Goal: Task Accomplishment & Management: Use online tool/utility

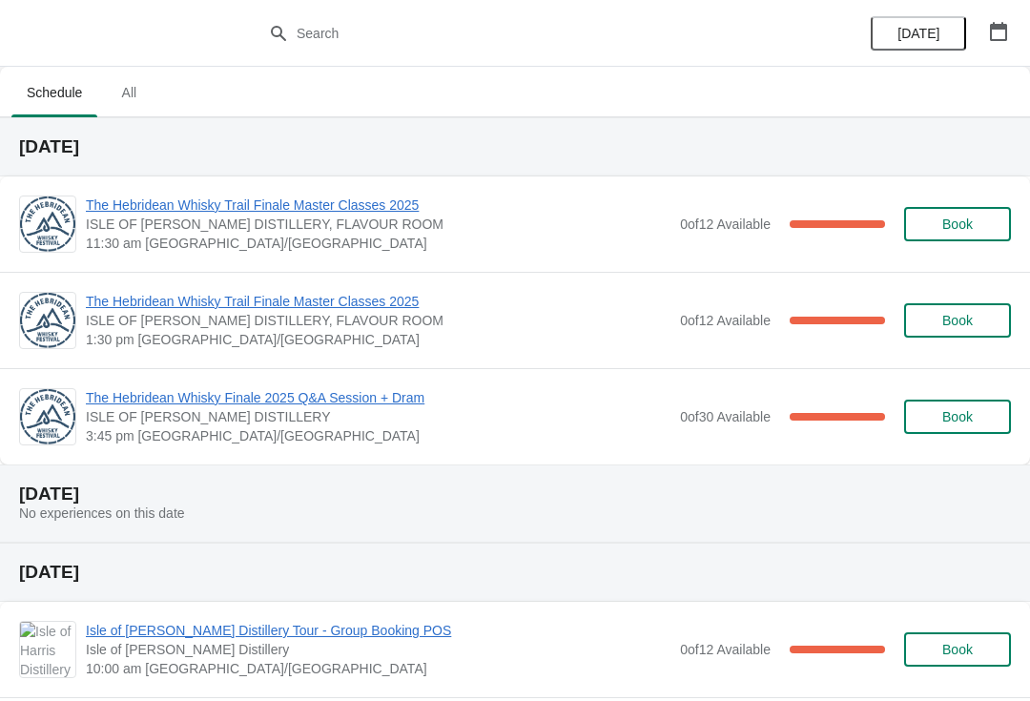
click at [352, 214] on span "The Hebridean Whisky Trail Finale Master Classes 2025" at bounding box center [378, 205] width 585 height 19
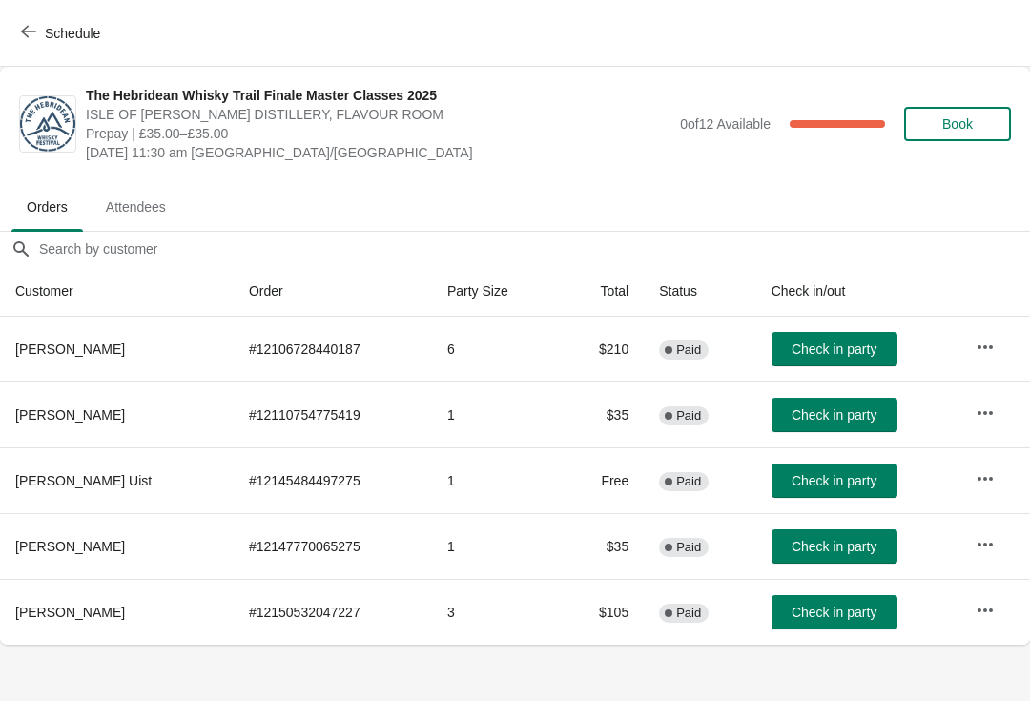
click at [72, 44] on button "Schedule" at bounding box center [63, 33] width 106 height 34
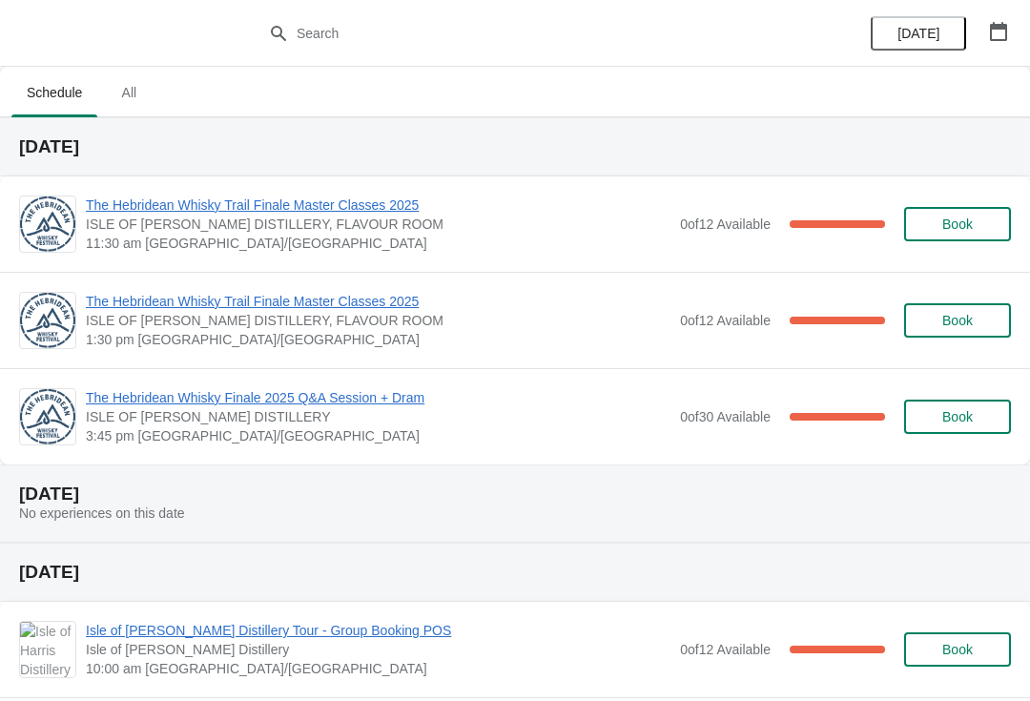
click at [449, 213] on span "The Hebridean Whisky Trail Finale Master Classes 2025" at bounding box center [378, 205] width 585 height 19
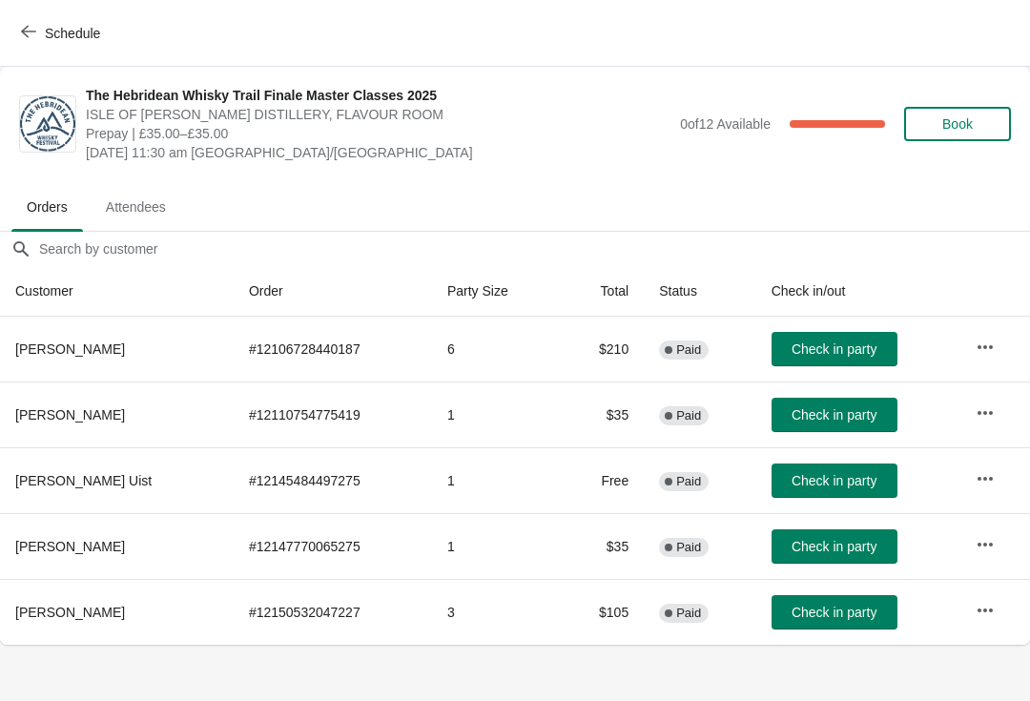
click at [66, 26] on span "Schedule" at bounding box center [72, 33] width 55 height 15
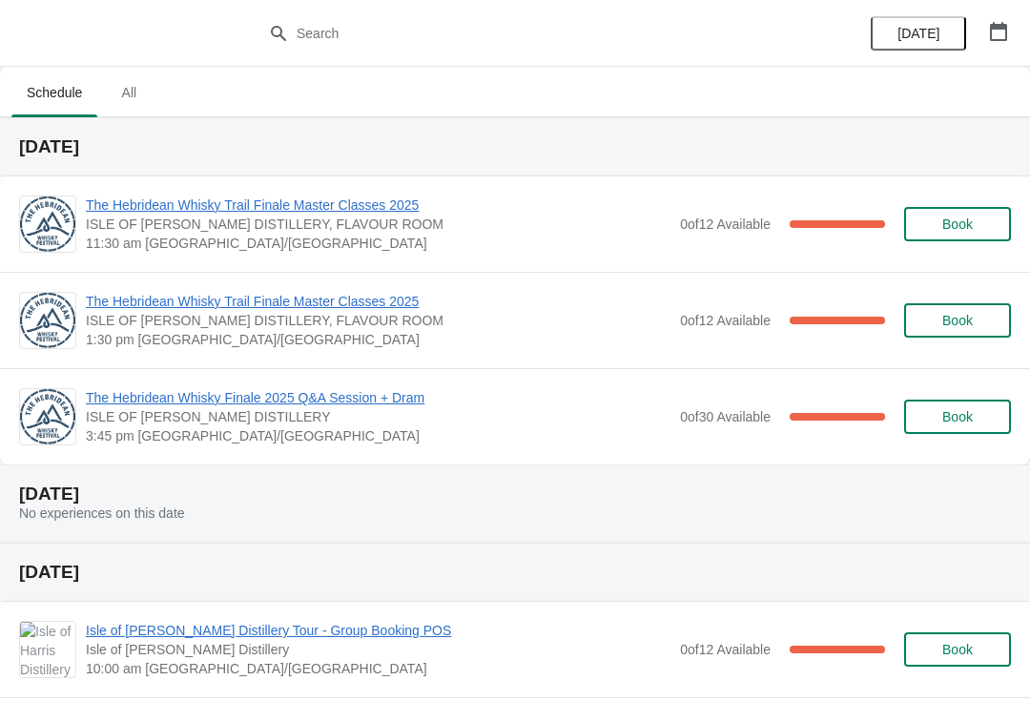
click at [263, 212] on span "The Hebridean Whisky Trail Finale Master Classes 2025" at bounding box center [378, 205] width 585 height 19
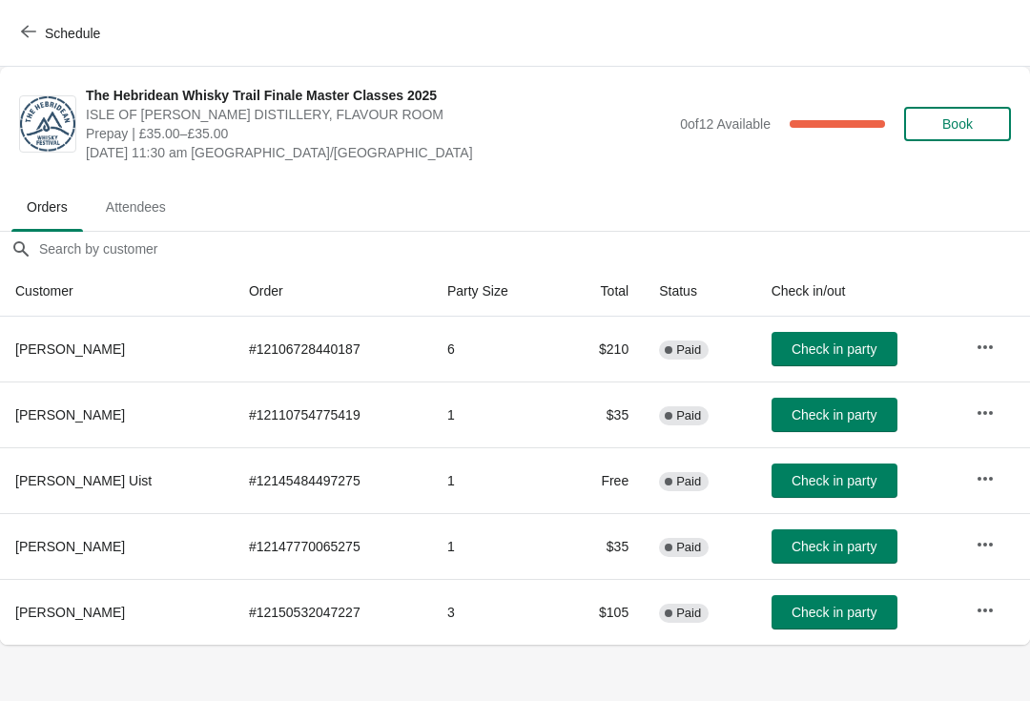
click at [43, 26] on span "Schedule" at bounding box center [62, 33] width 75 height 18
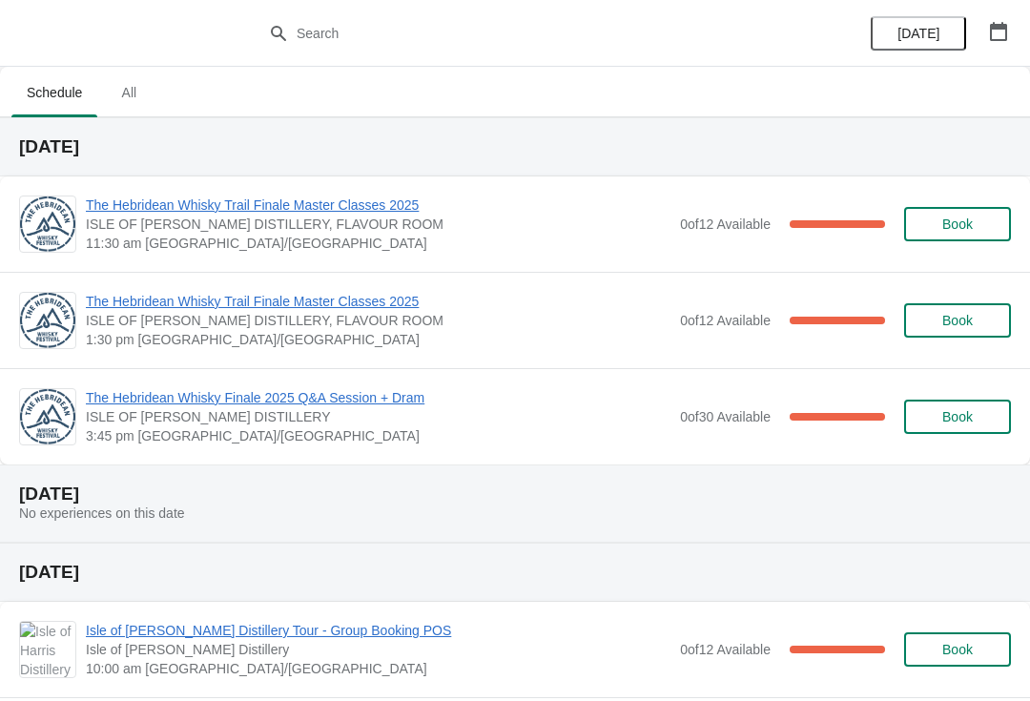
click at [323, 297] on span "The Hebridean Whisky Trail Finale Master Classes 2025" at bounding box center [378, 301] width 585 height 19
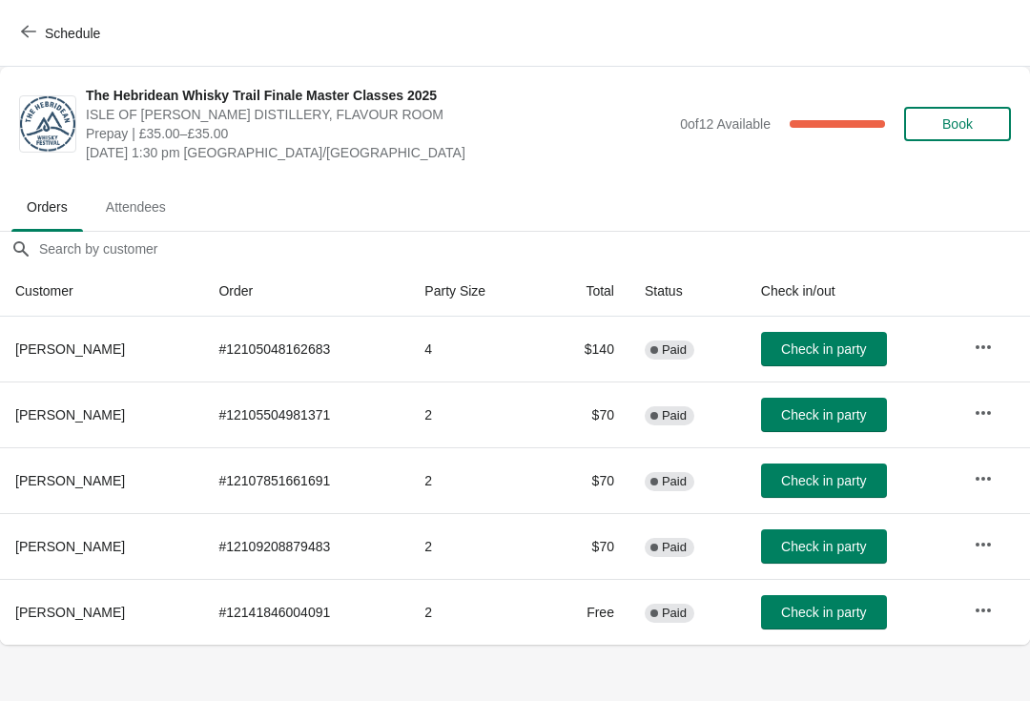
click at [70, 29] on span "Schedule" at bounding box center [72, 33] width 55 height 15
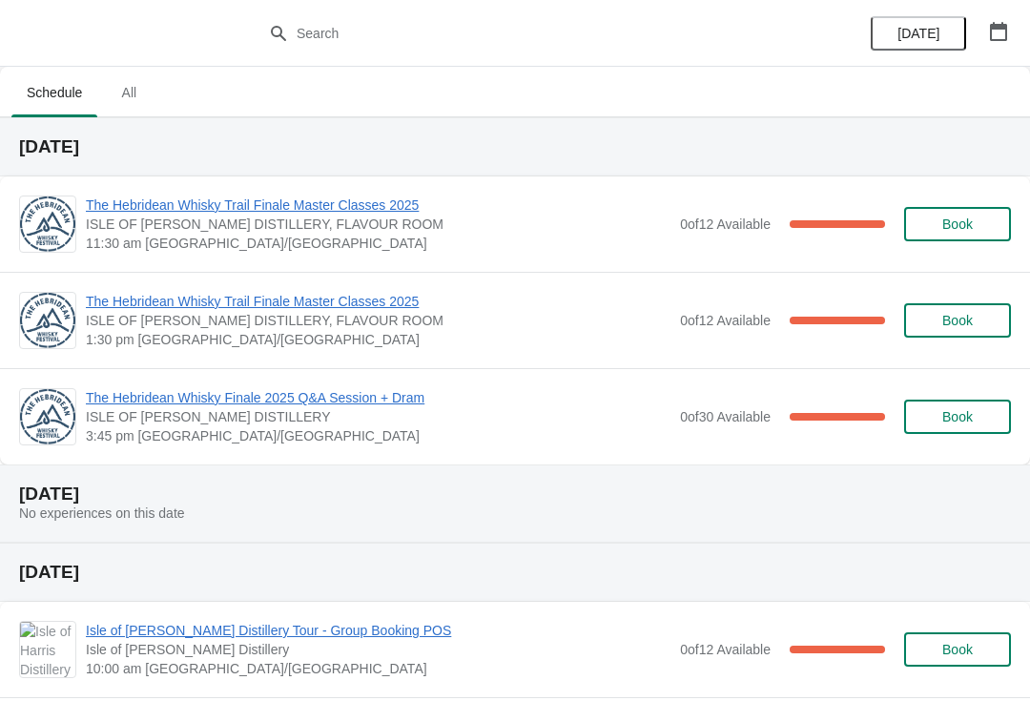
click at [165, 228] on span "ISLE OF [PERSON_NAME] DISTILLERY, FLAVOUR ROOM" at bounding box center [378, 224] width 585 height 19
click at [192, 235] on span "11:30 am [GEOGRAPHIC_DATA]/[GEOGRAPHIC_DATA]" at bounding box center [378, 243] width 585 height 19
click at [296, 203] on span "The Hebridean Whisky Trail Finale Master Classes 2025" at bounding box center [378, 205] width 585 height 19
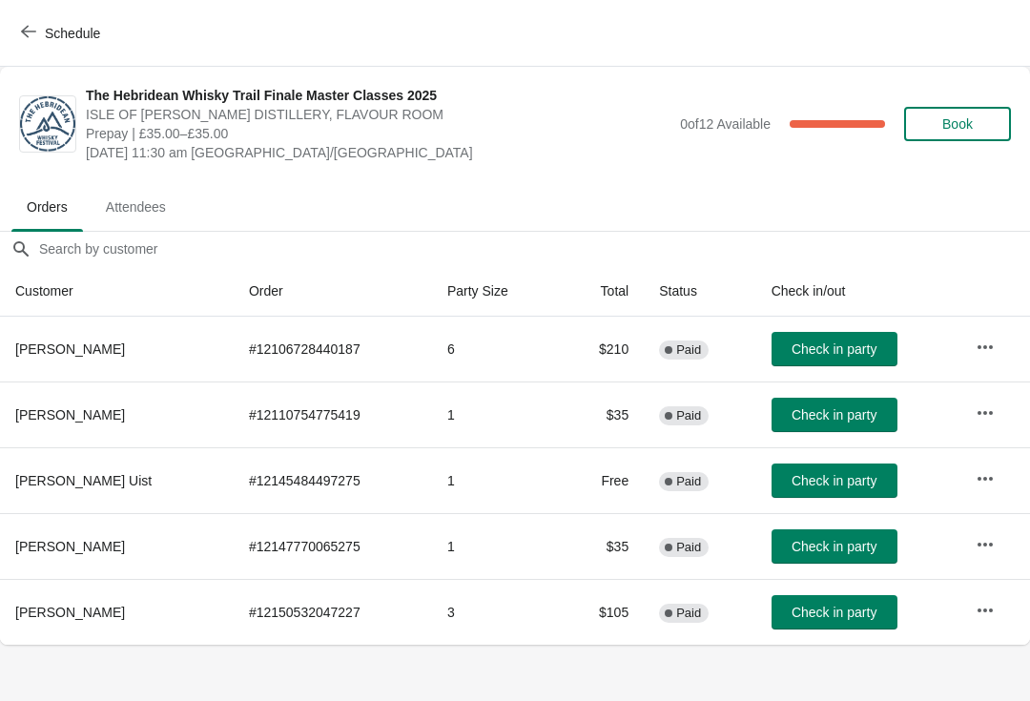
click at [74, 37] on span "Schedule" at bounding box center [72, 33] width 55 height 15
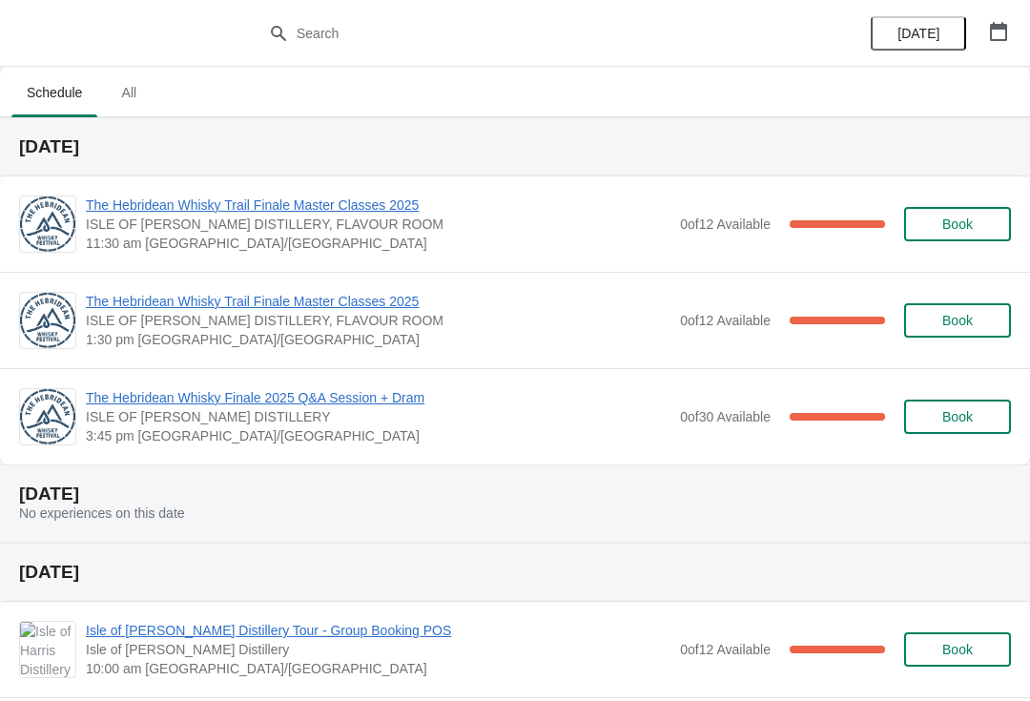
click at [204, 403] on span "The Hebridean Whisky Finale 2025 Q&A Session + Dram" at bounding box center [378, 397] width 585 height 19
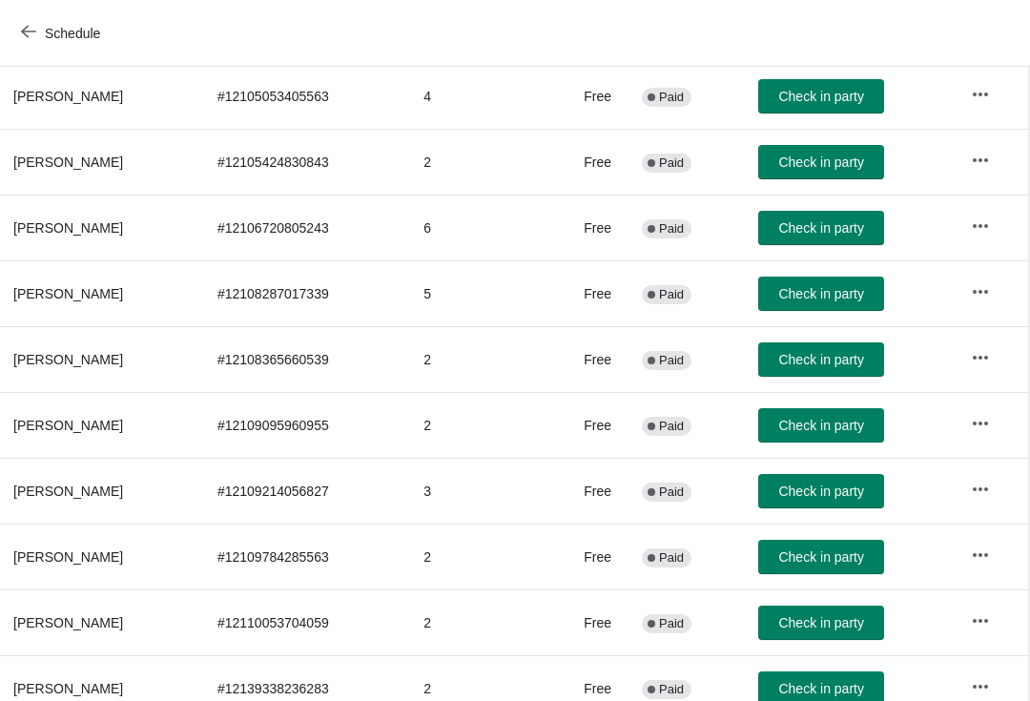
scroll to position [279, 2]
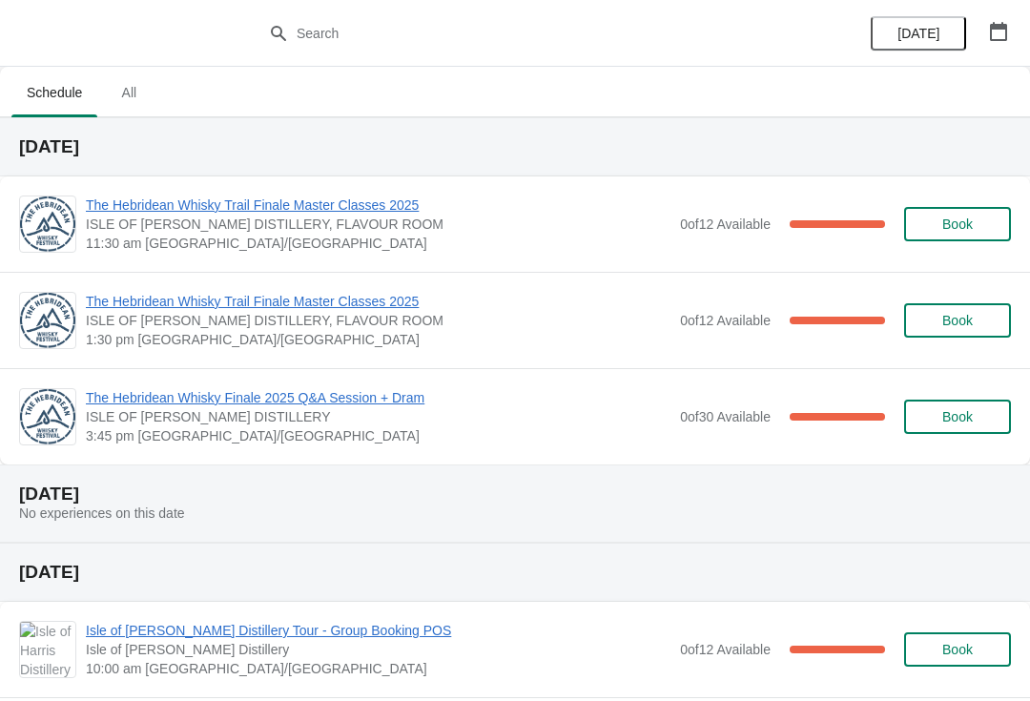
click at [263, 213] on span "The Hebridean Whisky Trail Finale Master Classes 2025" at bounding box center [378, 205] width 585 height 19
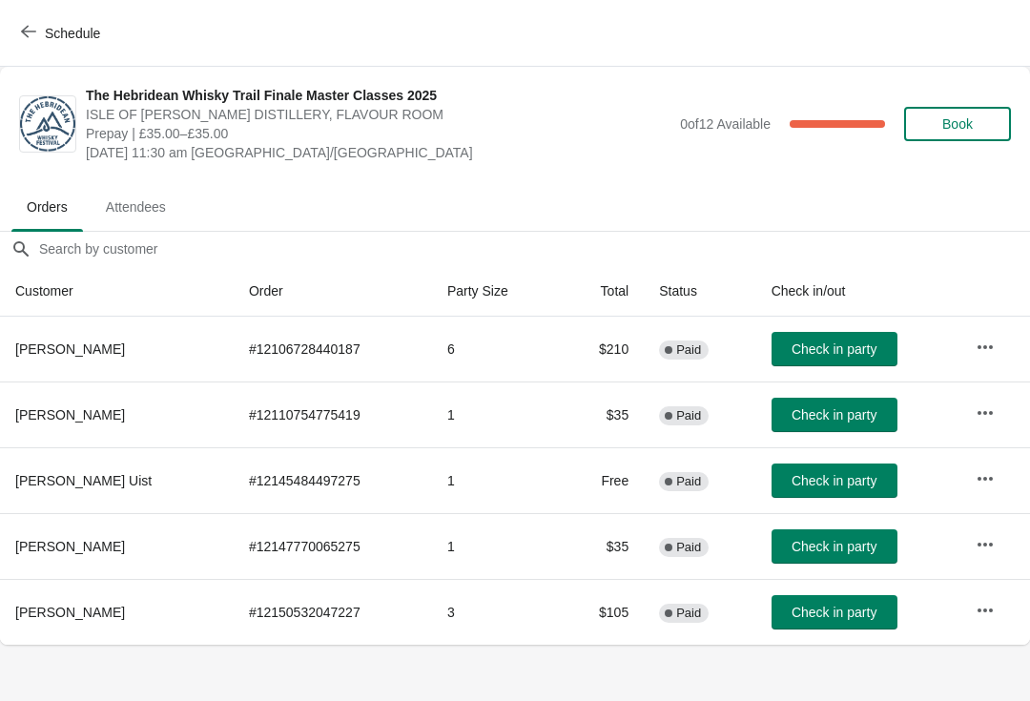
click at [64, 30] on span "Schedule" at bounding box center [72, 33] width 55 height 15
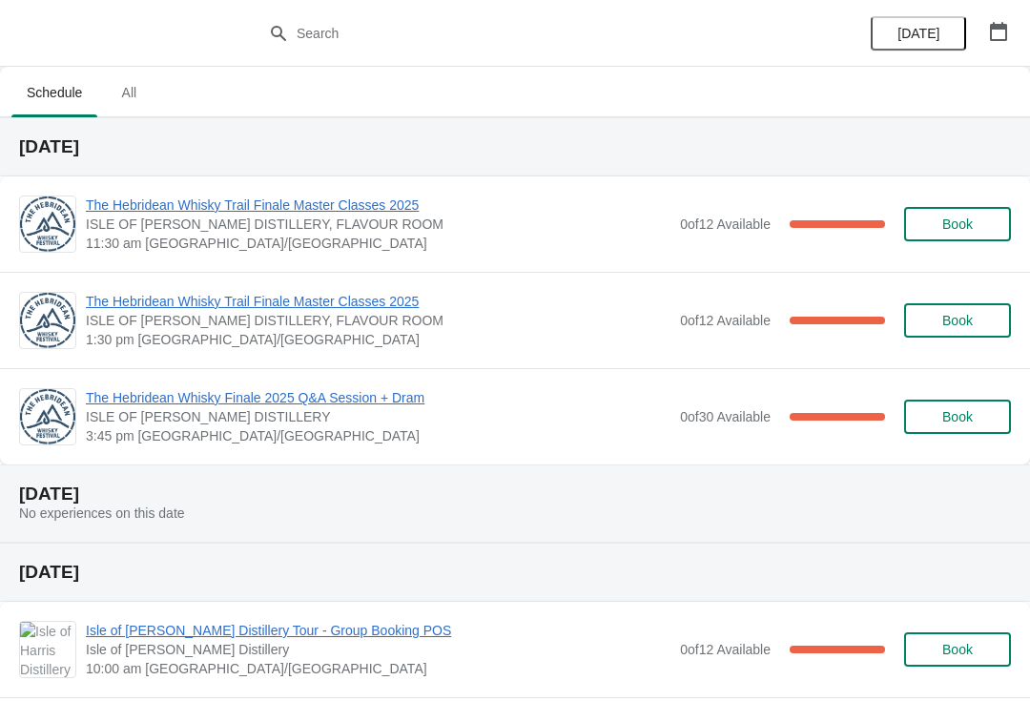
click at [233, 307] on span "The Hebridean Whisky Trail Finale Master Classes 2025" at bounding box center [378, 301] width 585 height 19
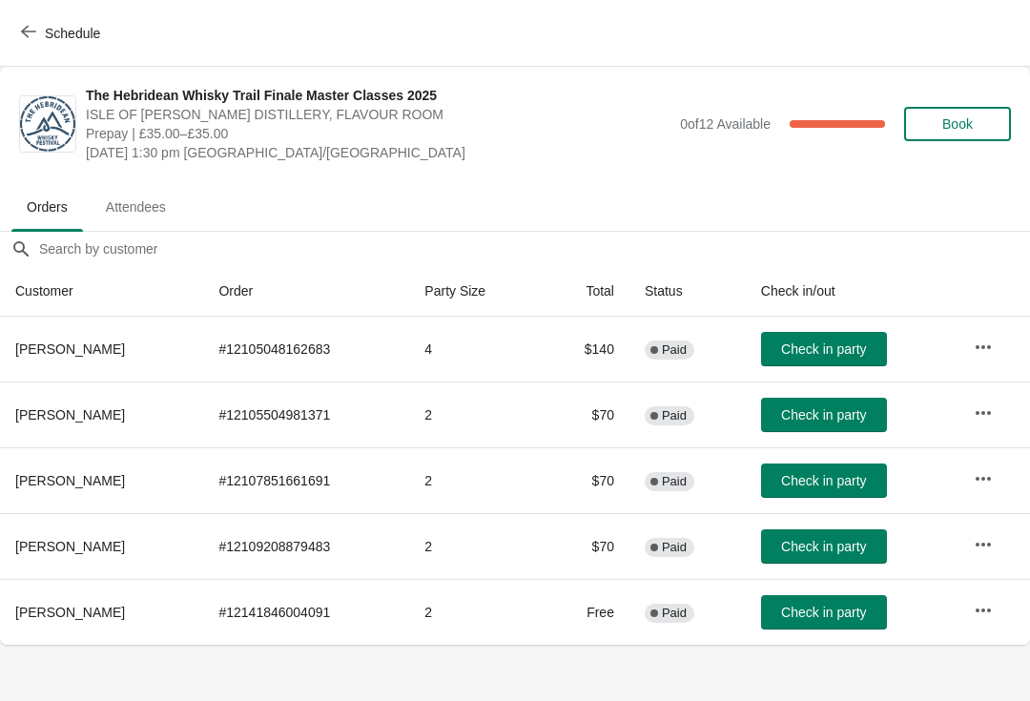
click at [52, 40] on span "Schedule" at bounding box center [72, 33] width 55 height 15
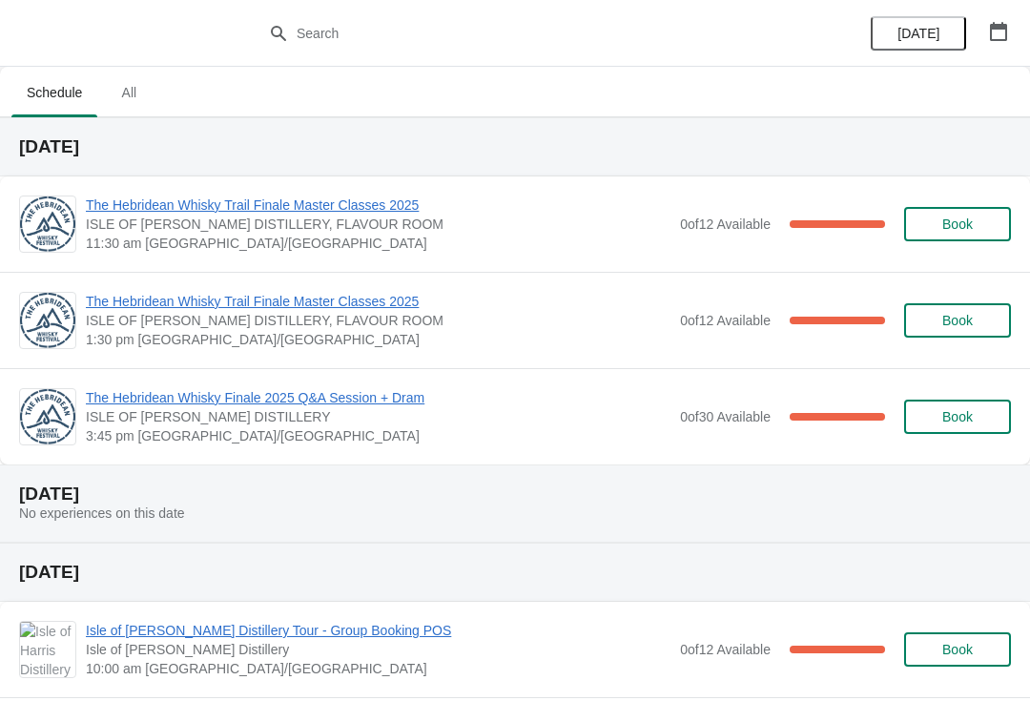
click at [407, 205] on span "The Hebridean Whisky Trail Finale Master Classes 2025" at bounding box center [378, 205] width 585 height 19
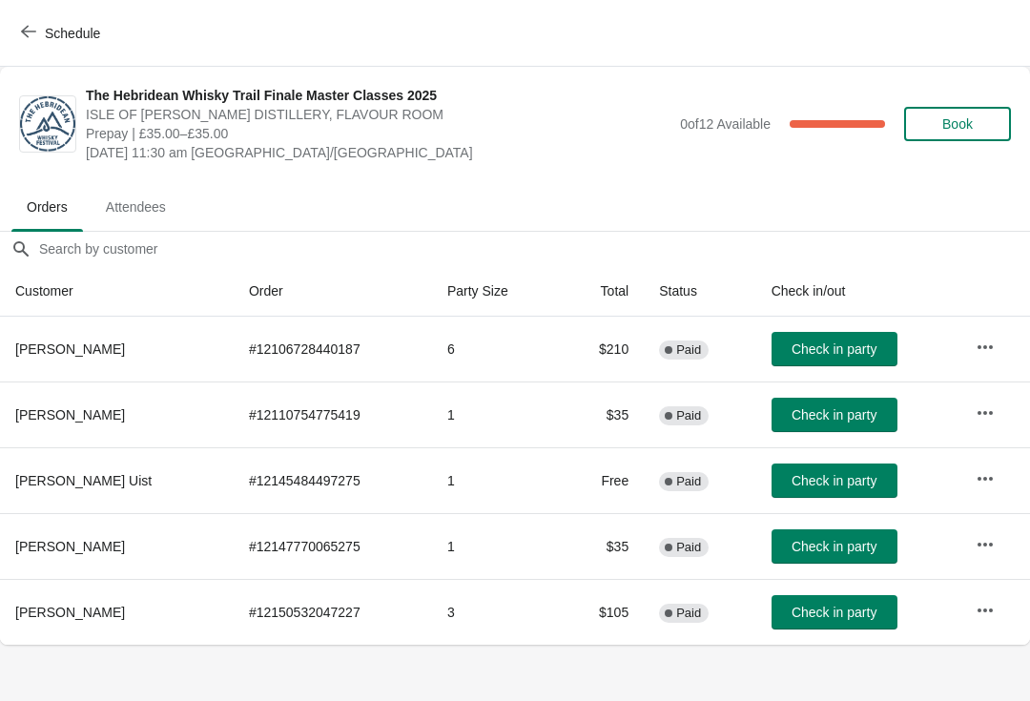
click at [816, 351] on span "Check in party" at bounding box center [834, 348] width 85 height 15
